Goal: Information Seeking & Learning: Check status

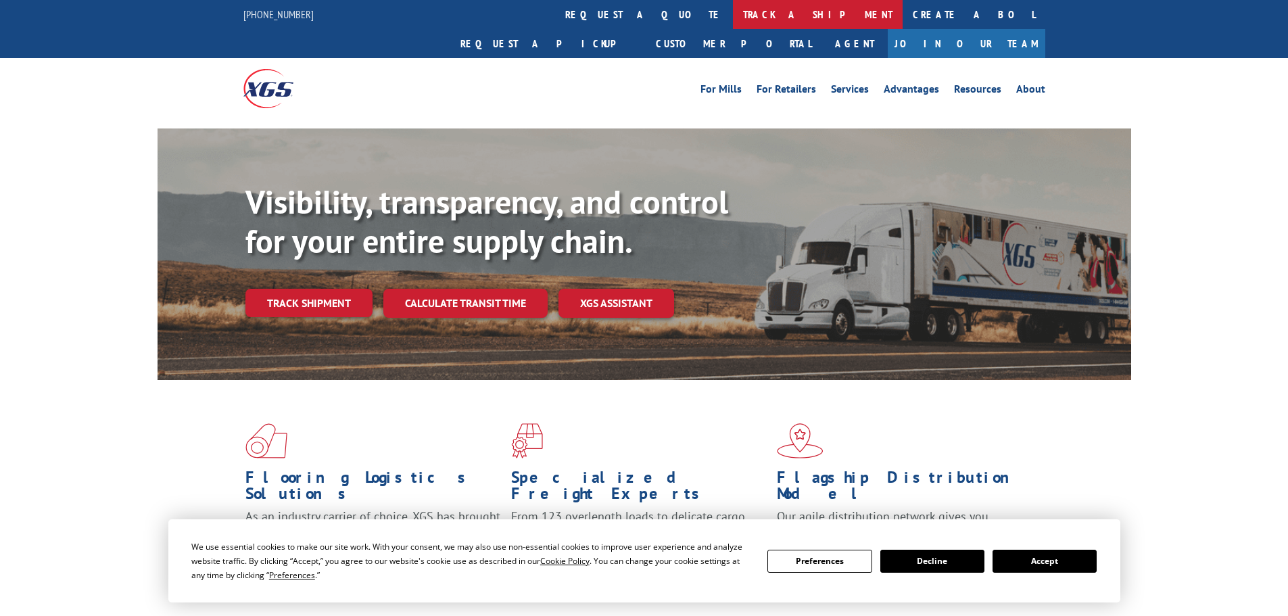
click at [733, 7] on link "track a shipment" at bounding box center [818, 14] width 170 height 29
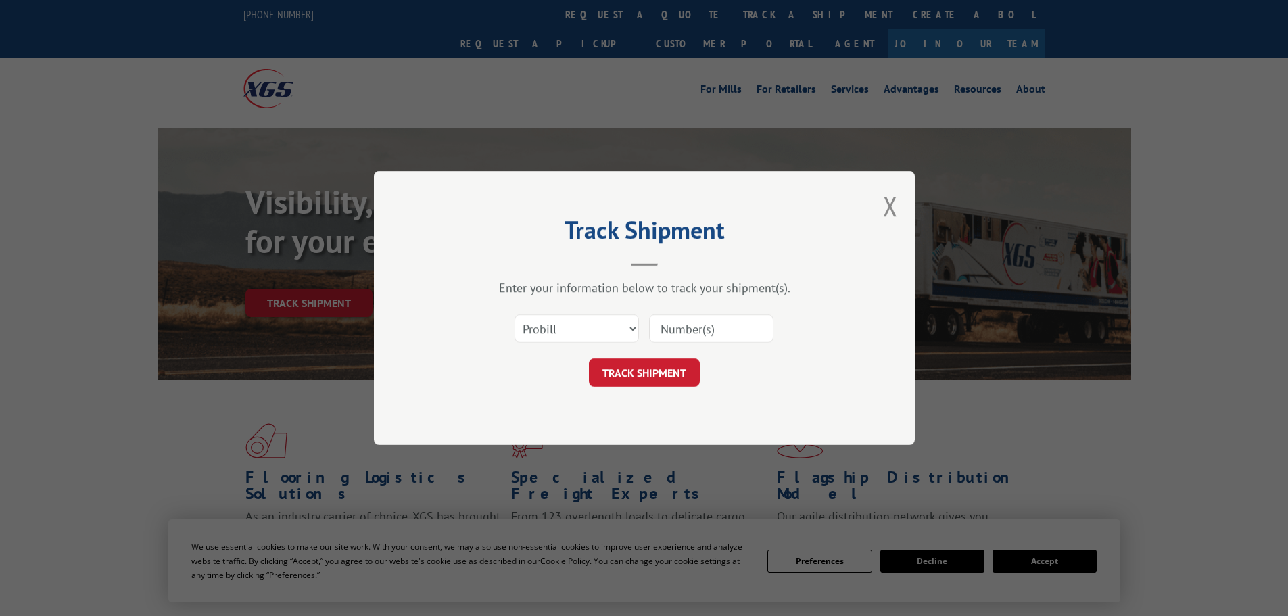
drag, startPoint x: 535, startPoint y: 307, endPoint x: 544, endPoint y: 331, distance: 25.5
click at [539, 314] on div "Select category... Probill BOL PO" at bounding box center [644, 328] width 406 height 45
click at [545, 331] on select "Select category... Probill BOL PO" at bounding box center [576, 328] width 124 height 28
select select "bol"
click at [514, 314] on select "Select category... Probill BOL PO" at bounding box center [576, 328] width 124 height 28
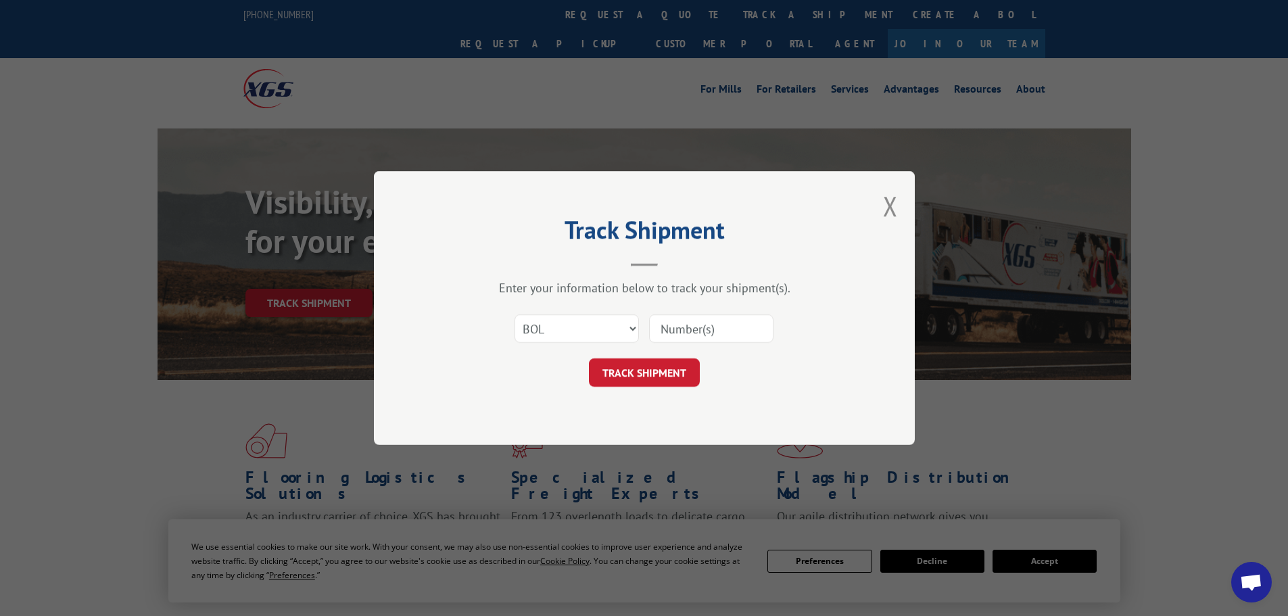
click at [675, 341] on input at bounding box center [711, 328] width 124 height 28
paste input "6013211"
type input "6013211"
click at [652, 372] on button "TRACK SHIPMENT" at bounding box center [644, 372] width 111 height 28
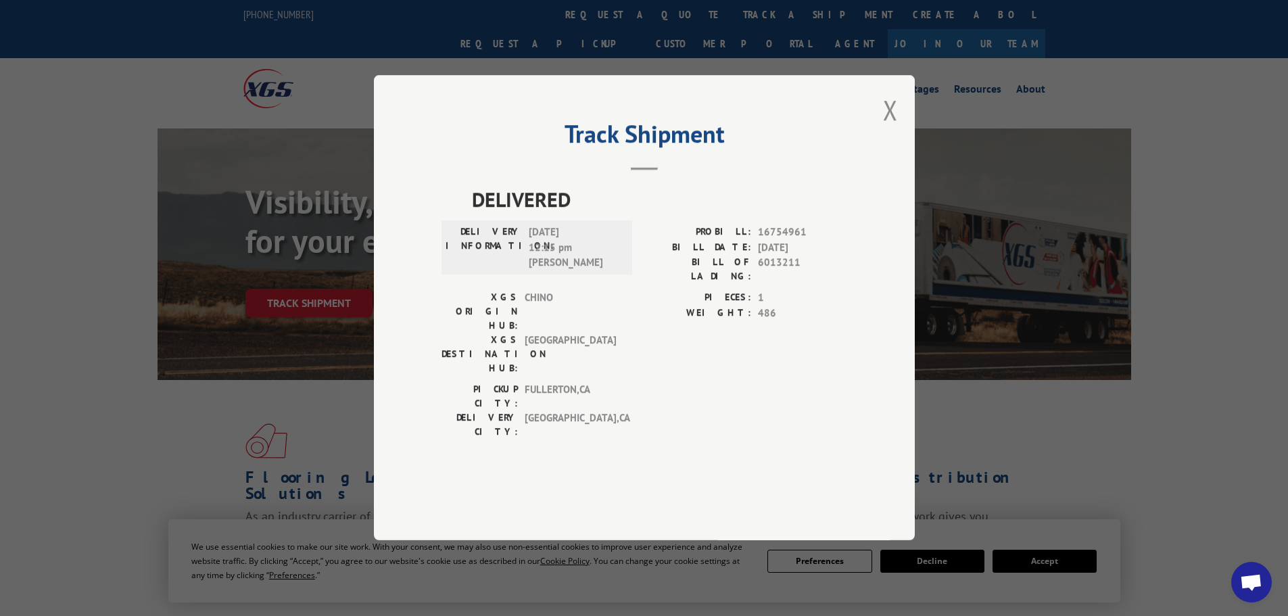
click at [1136, 343] on div "Track Shipment DELIVERED DELIVERY INFORMATION: [DATE] 12:15 pm [PERSON_NAME] PR…" at bounding box center [644, 308] width 1288 height 616
drag, startPoint x: 902, startPoint y: 156, endPoint x: 826, endPoint y: 101, distance: 93.4
click at [903, 156] on div "Track Shipment DELIVERED DELIVERY INFORMATION: [DATE] 12:15 pm [PERSON_NAME] PR…" at bounding box center [644, 307] width 541 height 465
click at [901, 159] on div "Track Shipment DELIVERED DELIVERY INFORMATION: [DATE] 12:15 pm [PERSON_NAME] PR…" at bounding box center [644, 307] width 541 height 465
drag, startPoint x: 873, startPoint y: 138, endPoint x: 826, endPoint y: 344, distance: 211.6
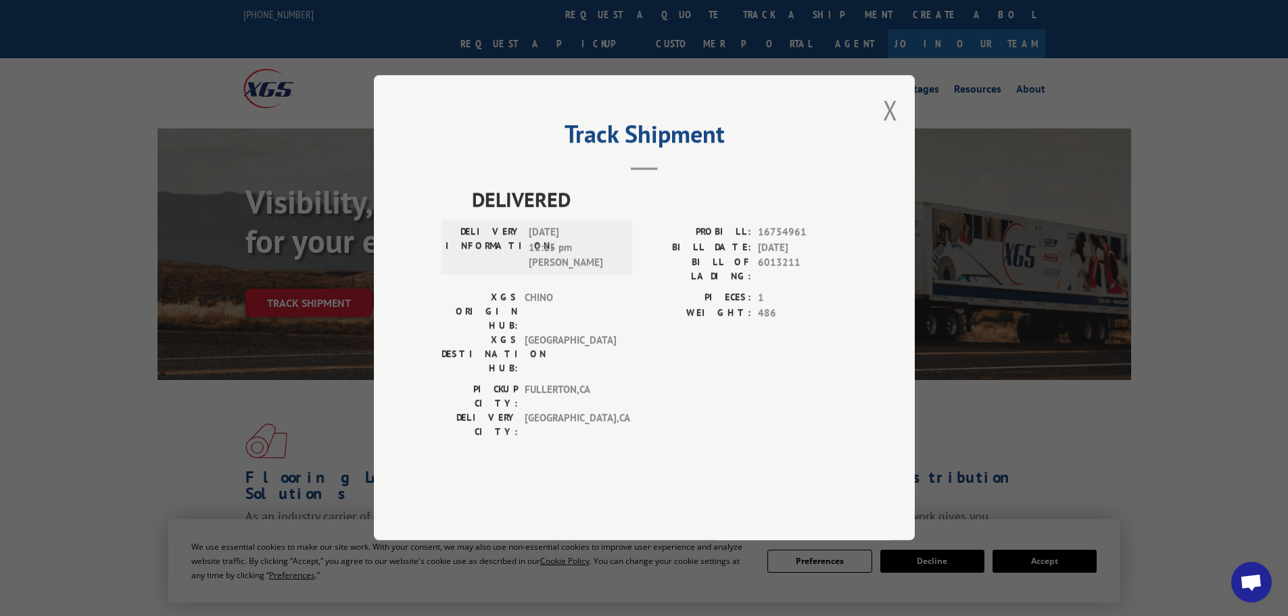
click at [873, 137] on div "Track Shipment DELIVERED DELIVERY INFORMATION: [DATE] 12:15 pm [PERSON_NAME] PR…" at bounding box center [644, 307] width 541 height 465
click at [886, 128] on button "Close modal" at bounding box center [890, 110] width 15 height 36
